Goal: Task Accomplishment & Management: Complete application form

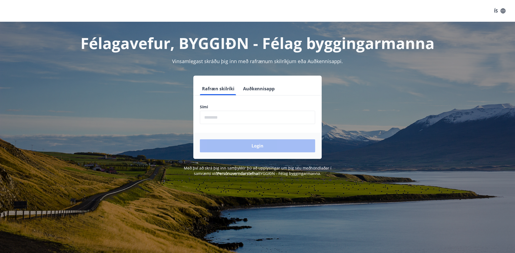
click at [238, 114] on input "phone" at bounding box center [257, 117] width 115 height 13
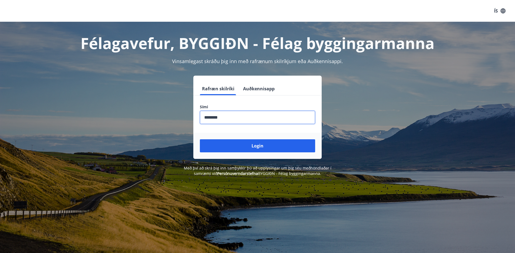
type input "********"
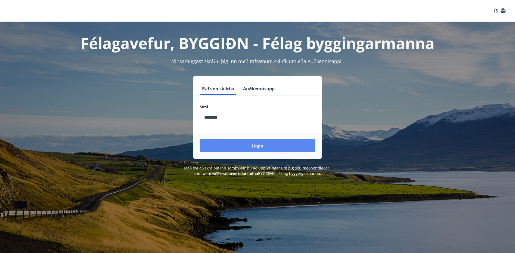
click at [262, 146] on button "Login" at bounding box center [257, 145] width 115 height 13
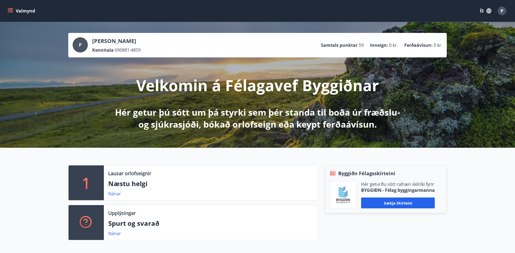
click at [13, 12] on icon "menu" at bounding box center [10, 10] width 5 height 5
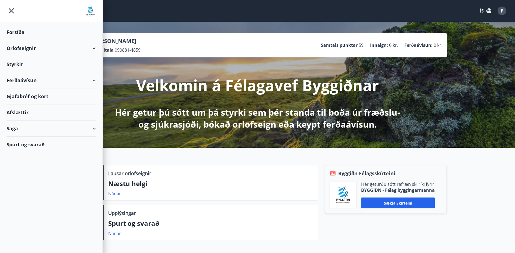
click at [20, 40] on div "Styrkir" at bounding box center [52, 32] width 90 height 16
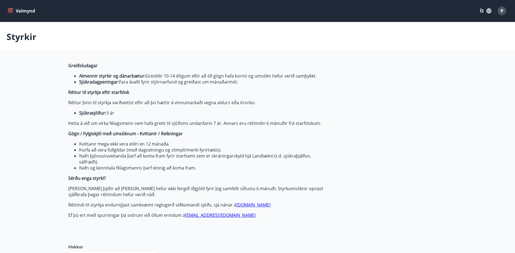
type input "***"
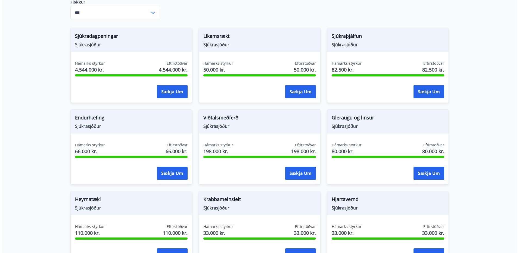
scroll to position [218, 0]
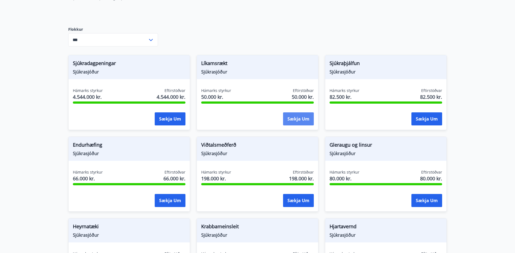
click at [297, 122] on button "Sækja um" at bounding box center [298, 118] width 31 height 13
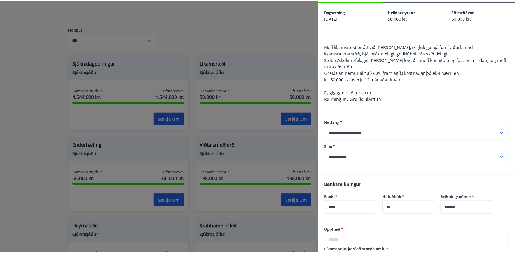
scroll to position [0, 0]
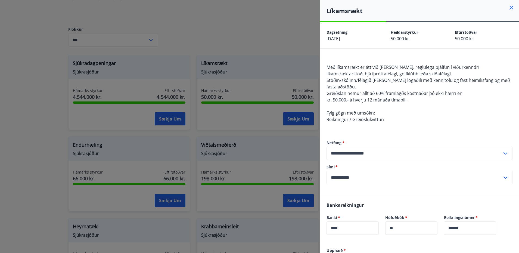
click at [137, 82] on div at bounding box center [259, 126] width 519 height 253
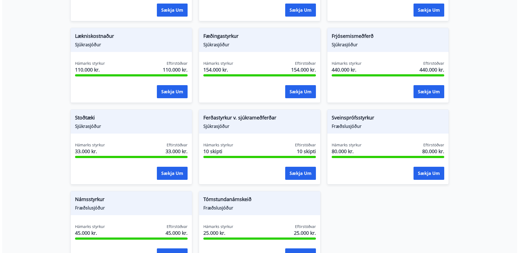
scroll to position [544, 0]
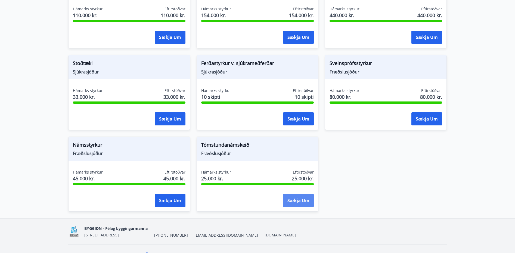
click at [296, 199] on button "Sækja um" at bounding box center [298, 200] width 31 height 13
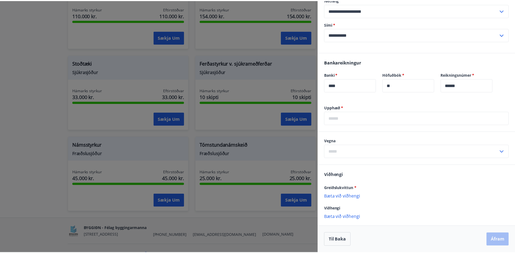
scroll to position [0, 0]
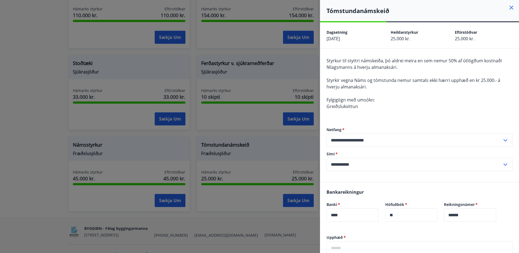
click at [279, 73] on div at bounding box center [259, 126] width 519 height 253
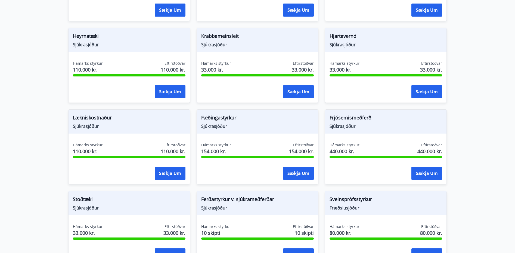
scroll to position [463, 0]
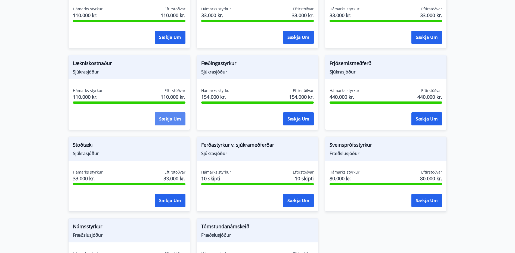
click at [164, 117] on button "Sækja um" at bounding box center [170, 118] width 31 height 13
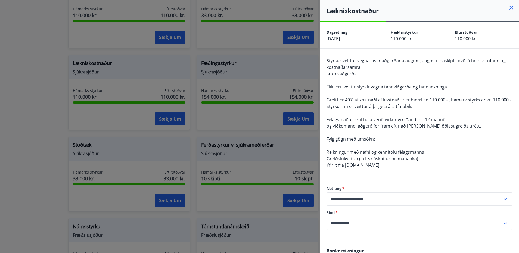
click at [148, 97] on div at bounding box center [259, 126] width 519 height 253
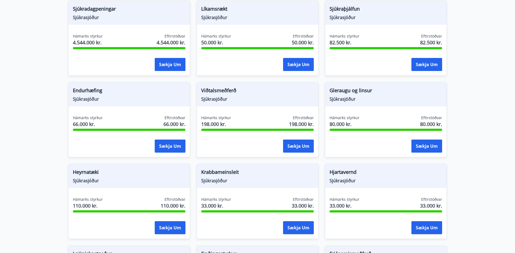
scroll to position [218, 0]
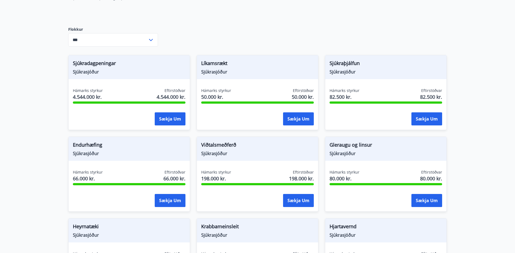
click at [91, 150] on span "Endurhæfing" at bounding box center [129, 145] width 113 height 9
click at [176, 198] on button "Sækja um" at bounding box center [170, 200] width 31 height 13
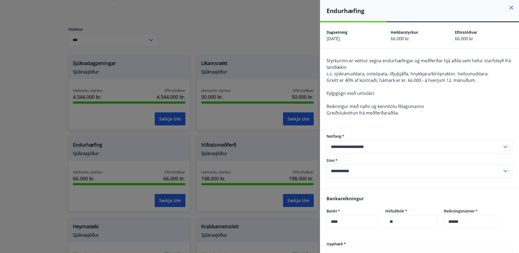
click at [185, 106] on div at bounding box center [259, 126] width 519 height 253
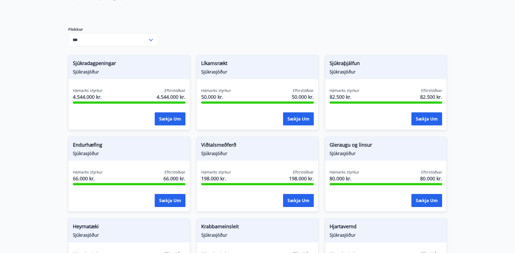
scroll to position [245, 0]
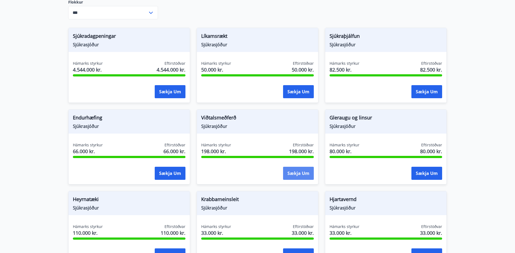
click at [295, 177] on button "Sækja um" at bounding box center [298, 173] width 31 height 13
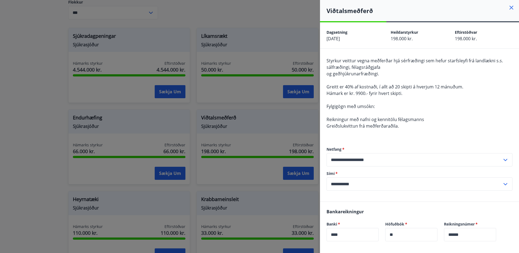
click at [274, 135] on div at bounding box center [259, 126] width 519 height 253
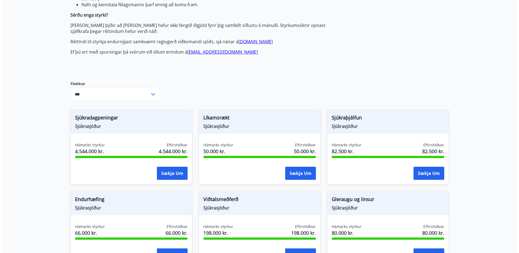
scroll to position [190, 0]
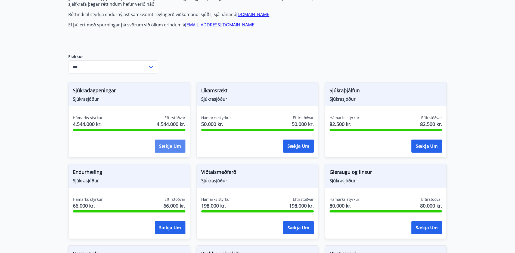
click at [170, 141] on button "Sækja um" at bounding box center [170, 146] width 31 height 13
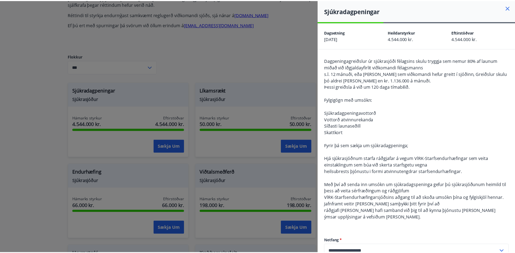
scroll to position [27, 0]
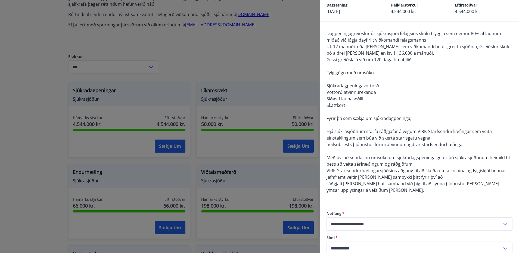
click at [285, 62] on div at bounding box center [259, 126] width 519 height 253
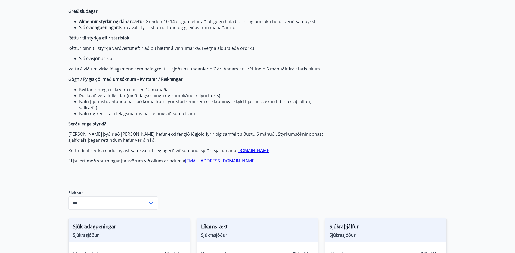
scroll to position [0, 0]
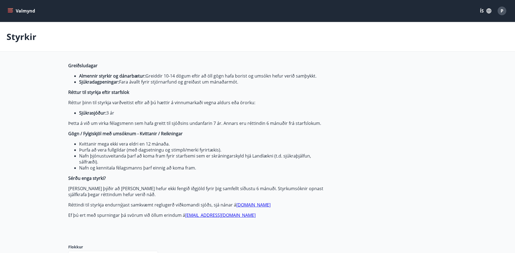
click at [12, 13] on icon "menu" at bounding box center [10, 10] width 5 height 5
